Goal: Information Seeking & Learning: Learn about a topic

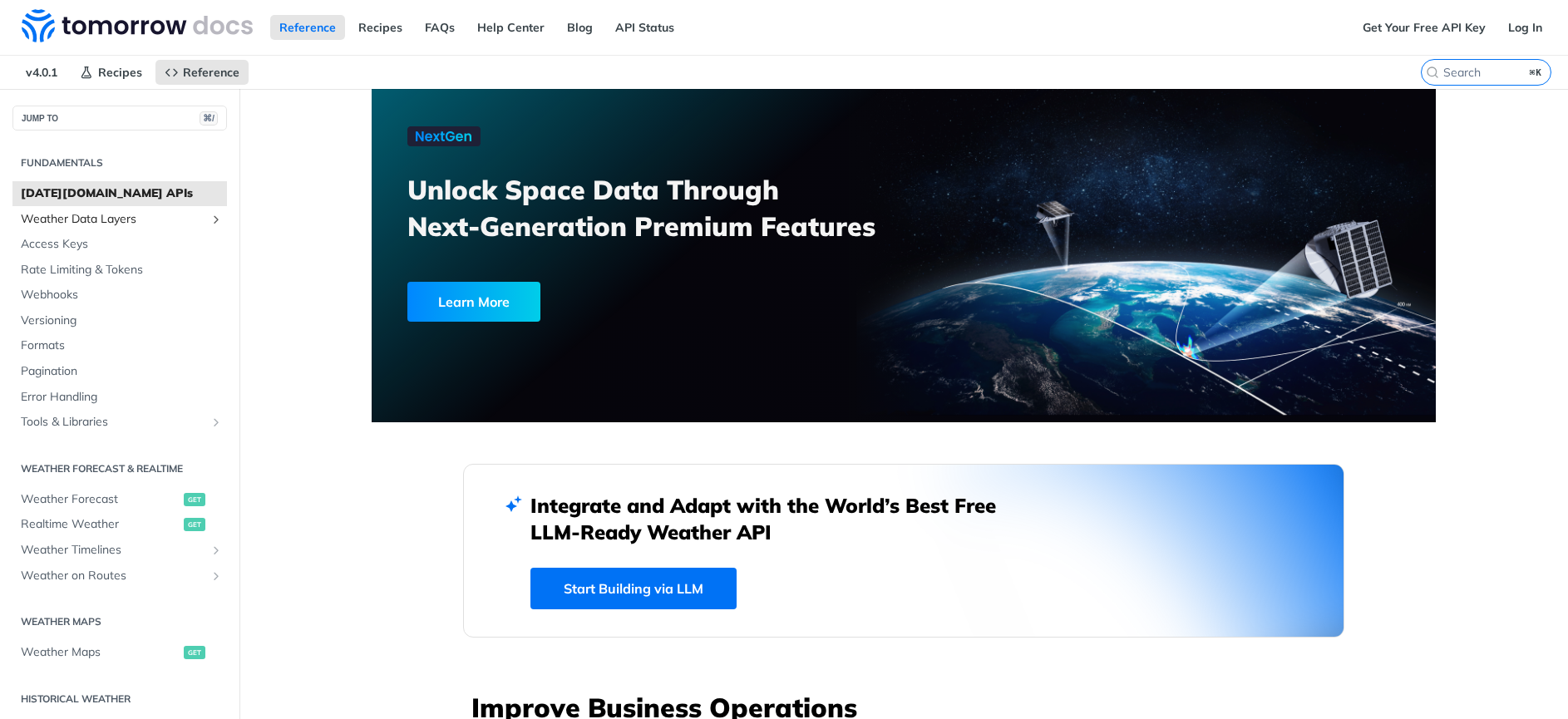
click at [86, 224] on span "Weather Data Layers" at bounding box center [113, 220] width 184 height 16
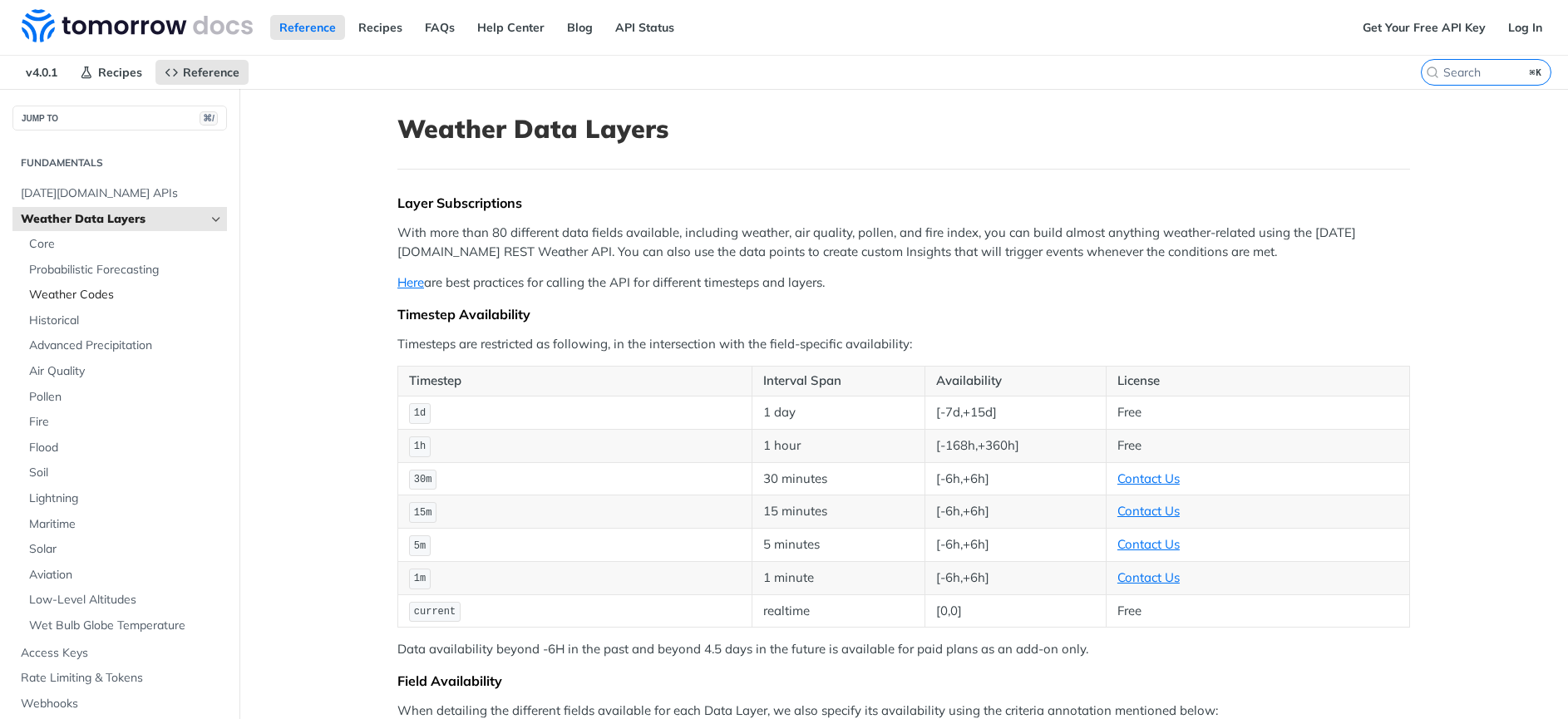
click at [84, 300] on span "Weather Codes" at bounding box center [125, 295] width 193 height 16
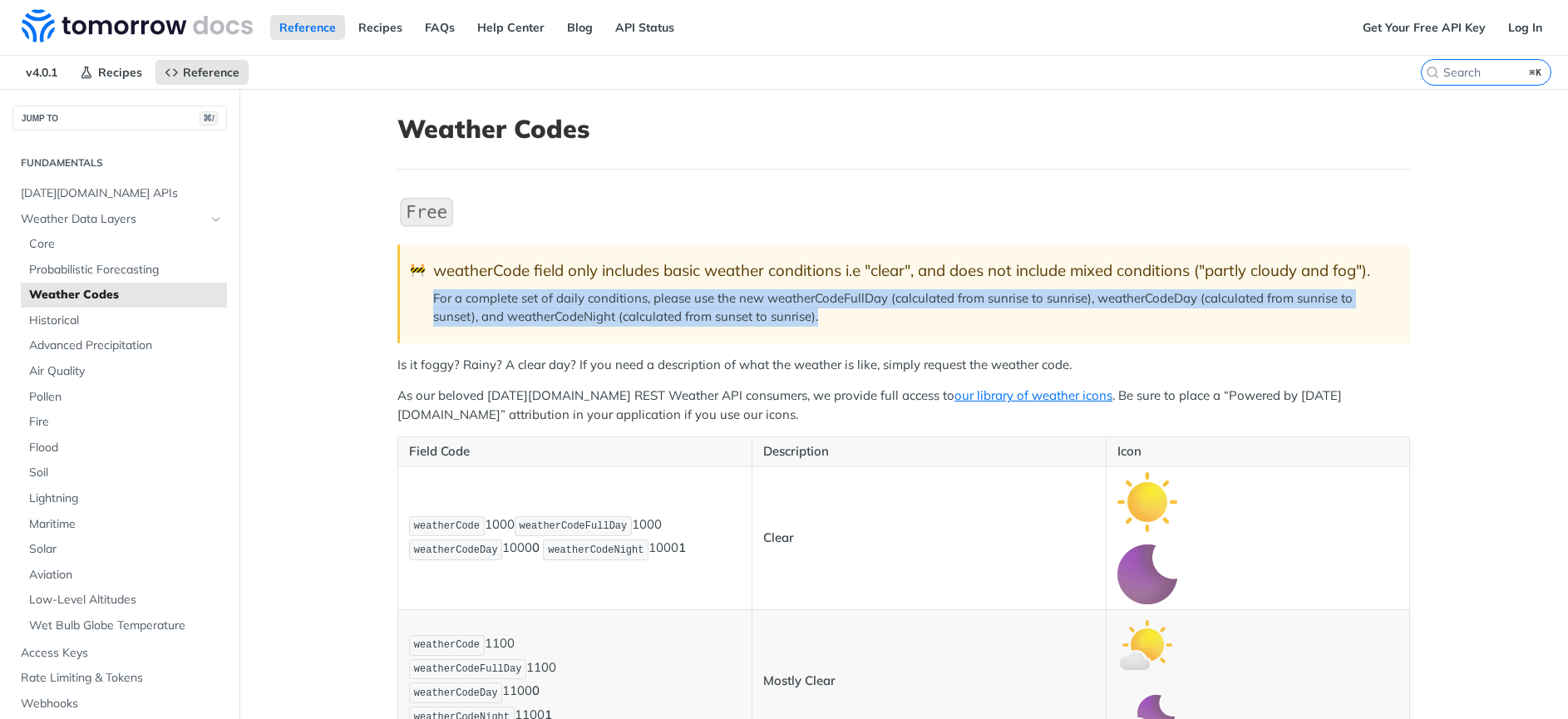
drag, startPoint x: 427, startPoint y: 296, endPoint x: 865, endPoint y: 322, distance: 438.8
click at [865, 322] on p "For a complete set of daily conditions, please use the new weatherCodeFullDay (…" at bounding box center [912, 308] width 960 height 37
copy p "For a complete set of daily conditions, please use the new weatherCodeFullDay (…"
